Goal: Task Accomplishment & Management: Use online tool/utility

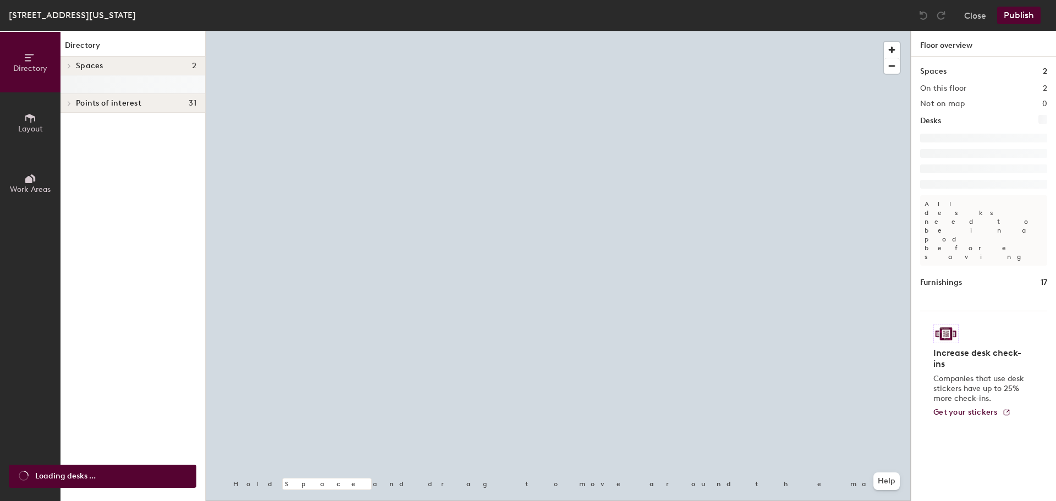
click at [37, 177] on button "Work Areas" at bounding box center [30, 183] width 60 height 60
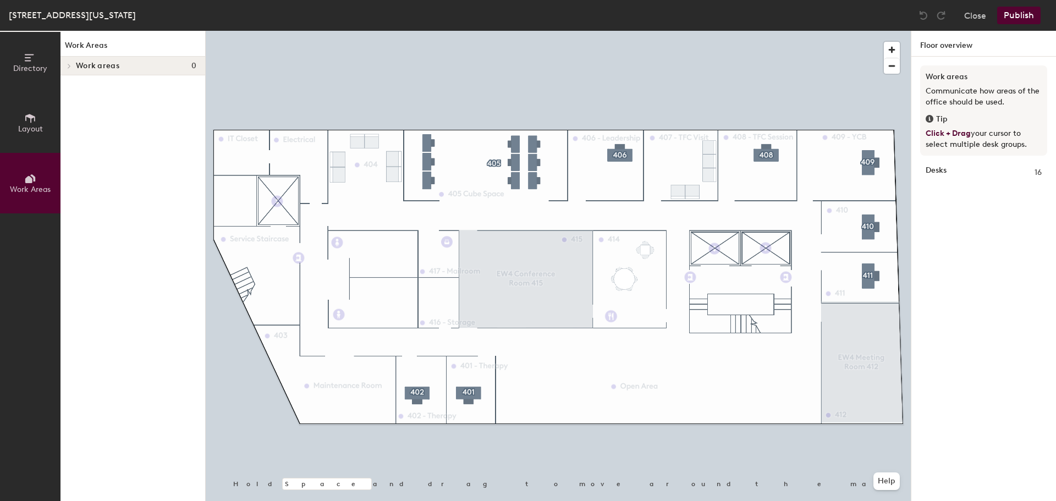
click at [23, 120] on button "Layout" at bounding box center [30, 122] width 60 height 60
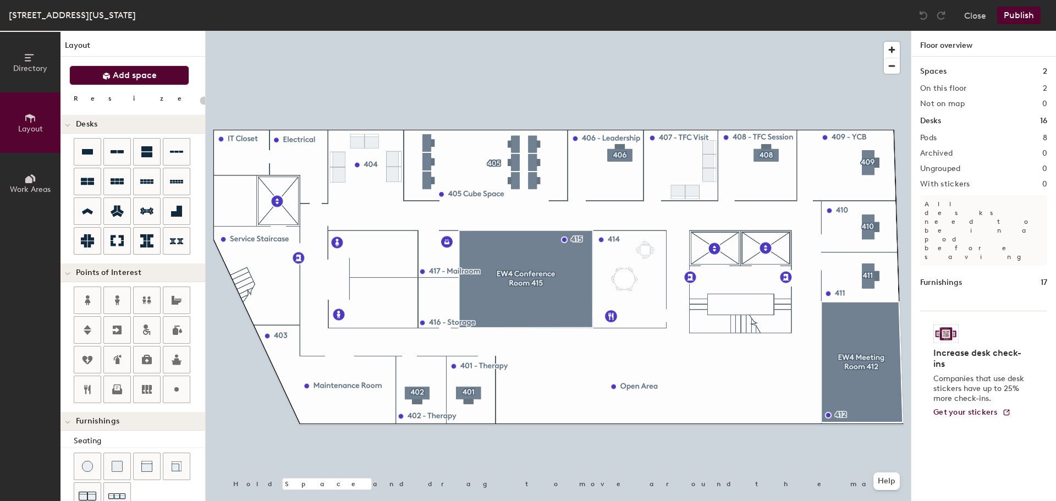
click at [91, 72] on button "Add space" at bounding box center [129, 75] width 120 height 20
click at [133, 76] on span "Add space" at bounding box center [135, 75] width 44 height 11
click at [103, 69] on button "Add space" at bounding box center [129, 75] width 120 height 20
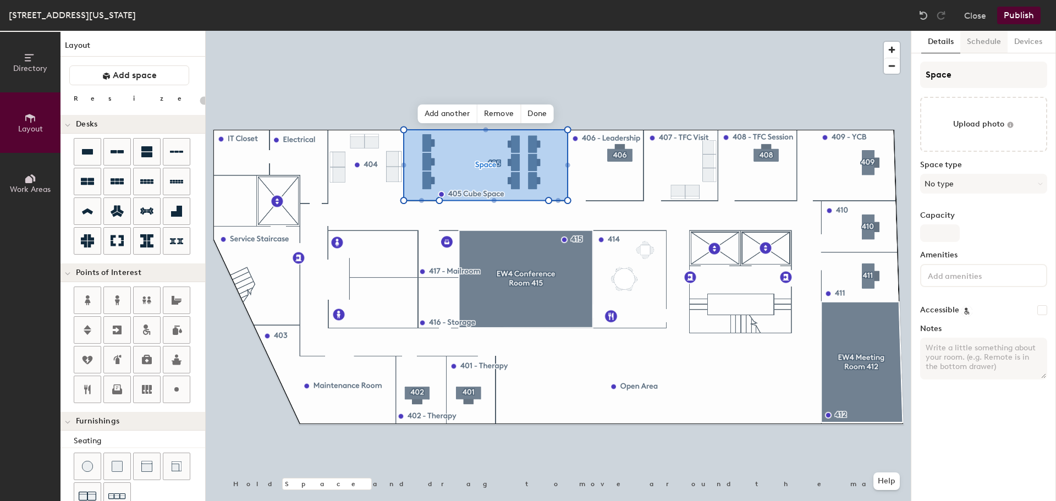
click at [979, 48] on button "Schedule" at bounding box center [983, 42] width 47 height 23
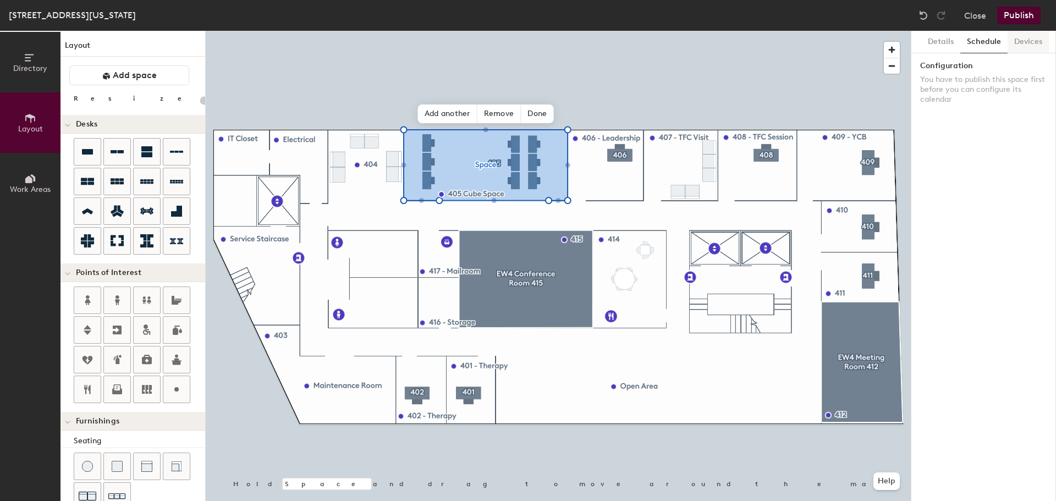
click at [1026, 44] on button "Devices" at bounding box center [1027, 42] width 41 height 23
click at [932, 43] on button "Details" at bounding box center [940, 42] width 39 height 23
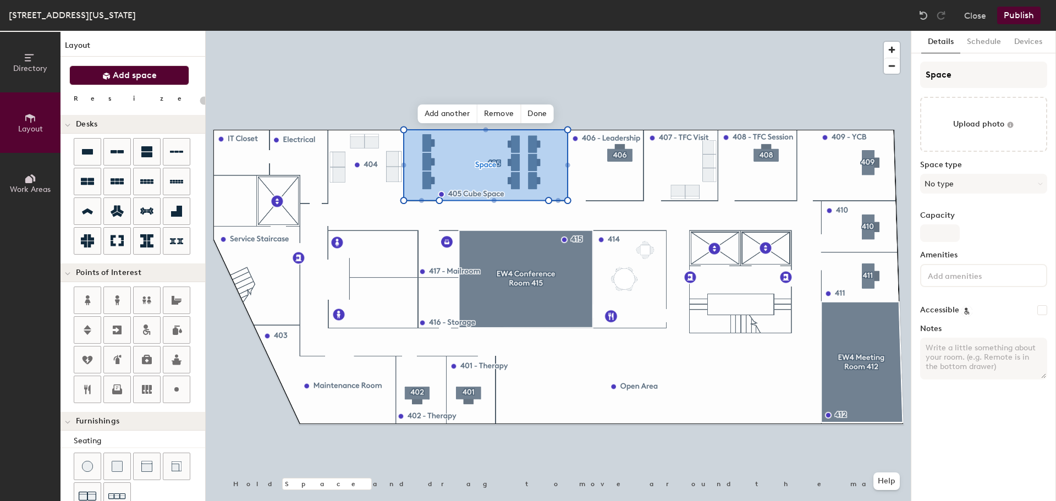
click at [103, 75] on icon at bounding box center [106, 76] width 7 height 7
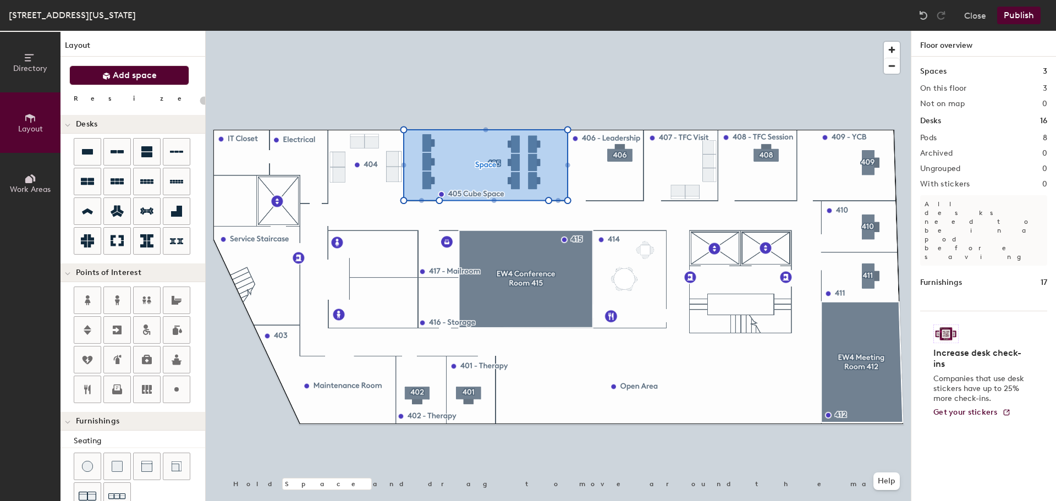
type input "20"
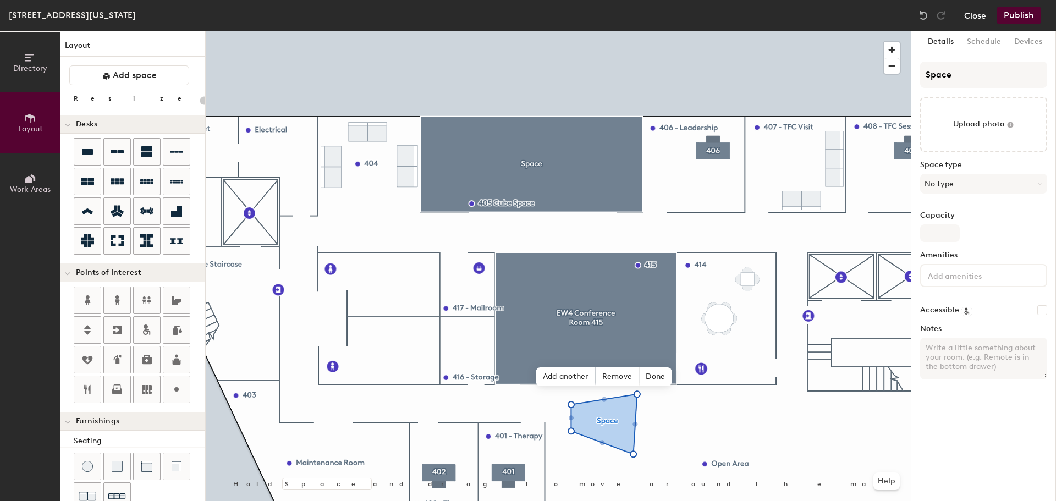
click at [971, 21] on button "Close" at bounding box center [975, 16] width 22 height 18
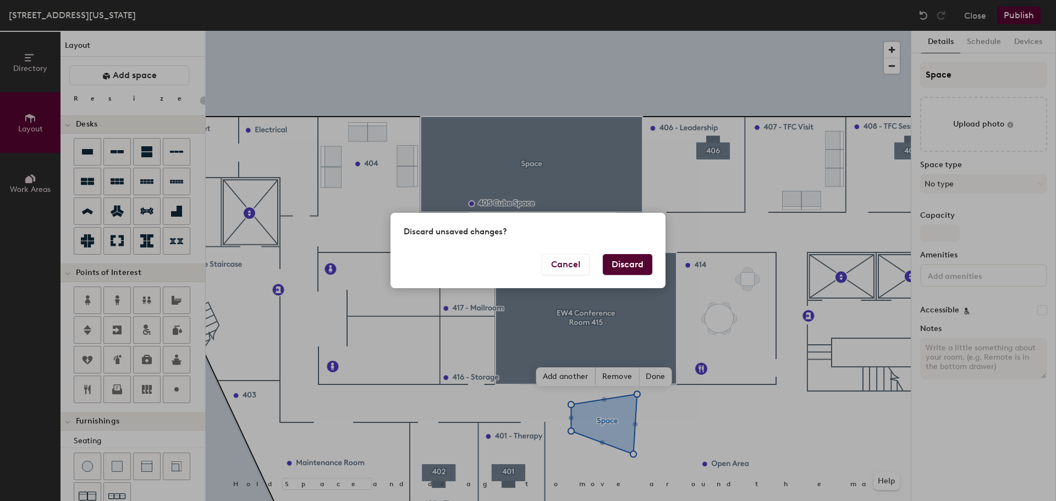
click at [620, 269] on button "Discard" at bounding box center [627, 264] width 49 height 21
type input "20"
